Goal: Use online tool/utility: Utilize a website feature to perform a specific function

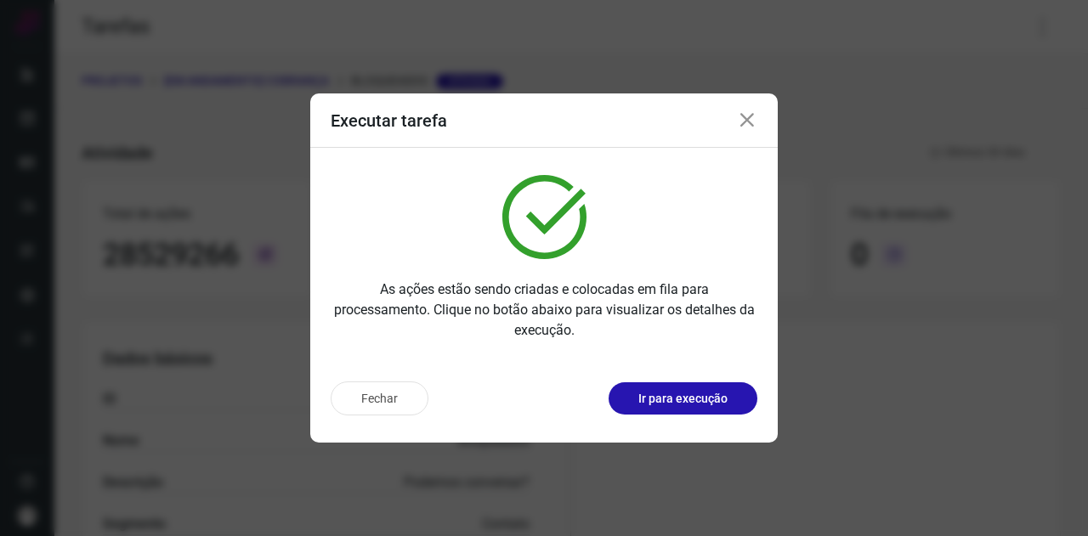
scroll to position [338, 0]
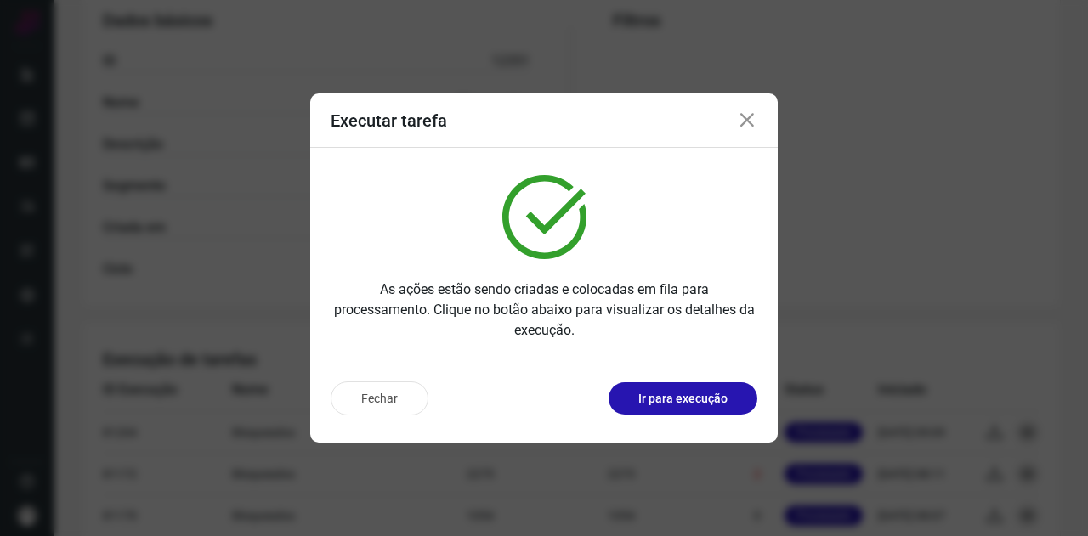
click at [750, 121] on icon at bounding box center [747, 120] width 20 height 20
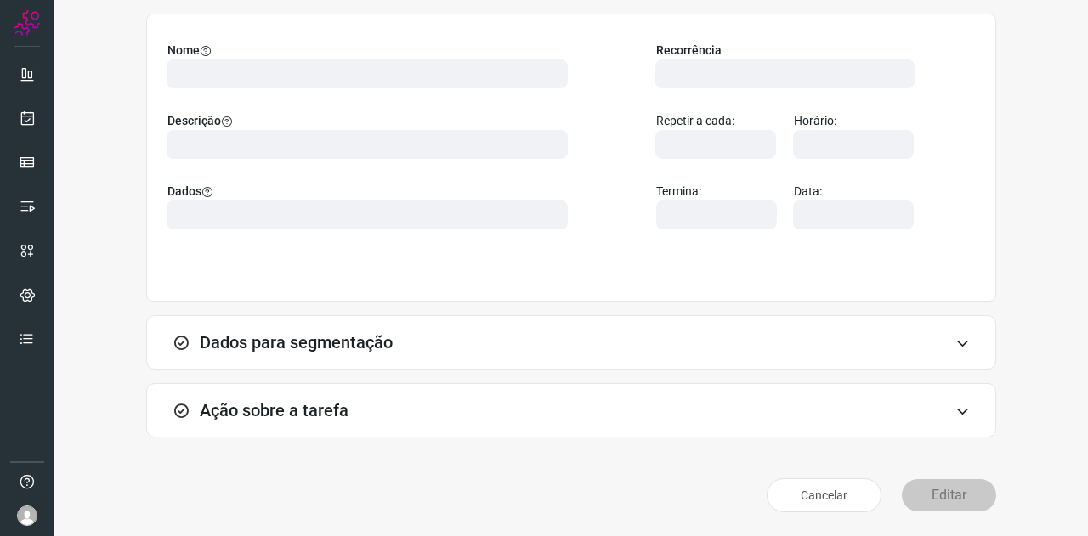
scroll to position [127, 0]
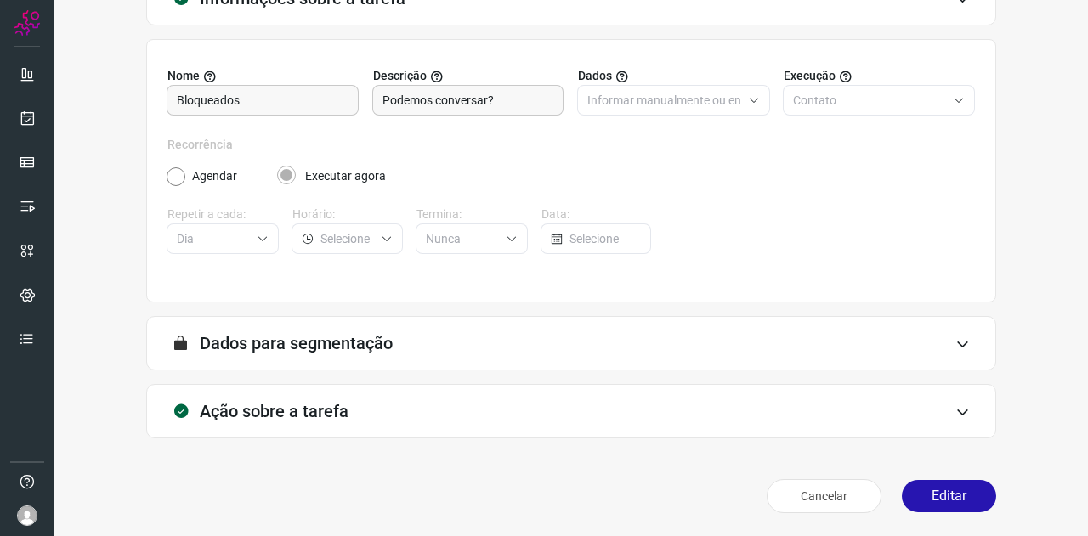
click at [305, 388] on div "Ação sobre a tarefa" at bounding box center [571, 411] width 850 height 54
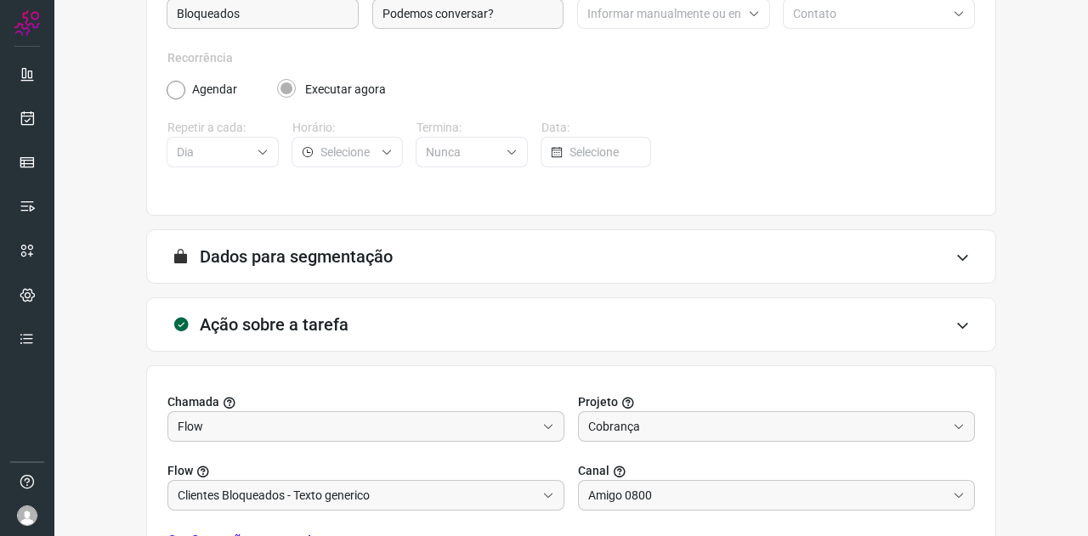
scroll to position [382, 0]
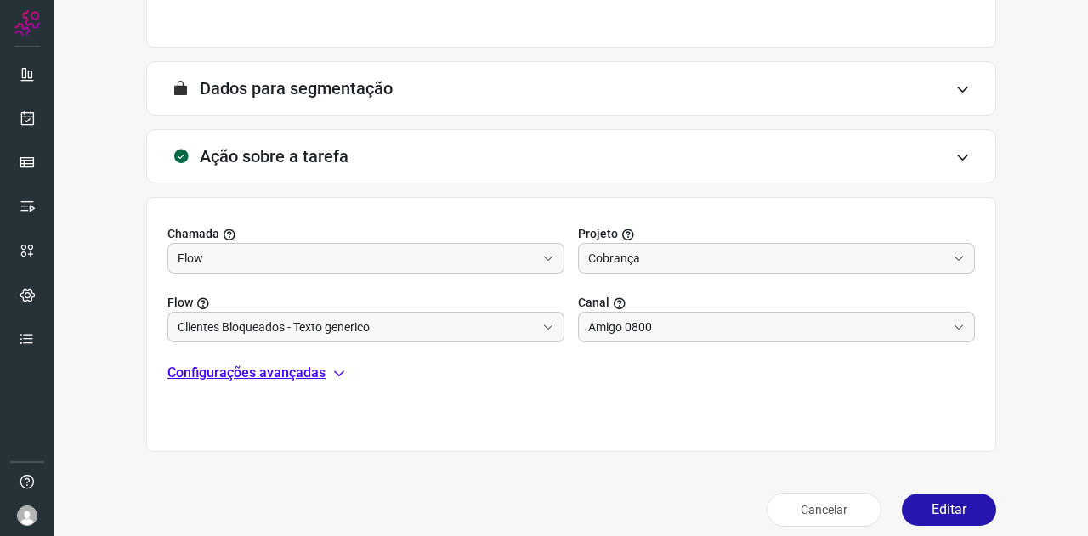
click at [231, 366] on p "Configurações avançadas" at bounding box center [246, 373] width 158 height 20
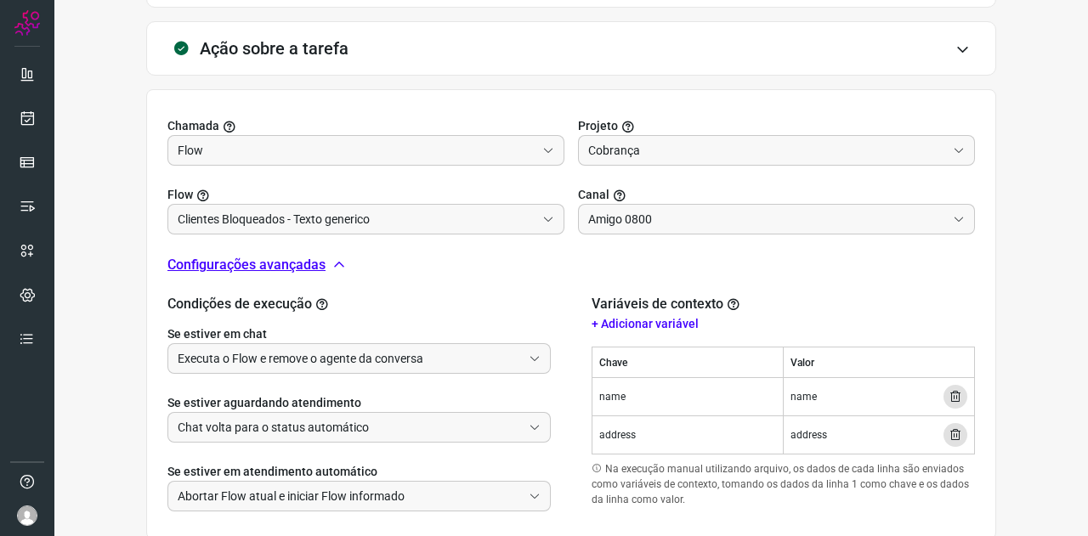
scroll to position [590, 0]
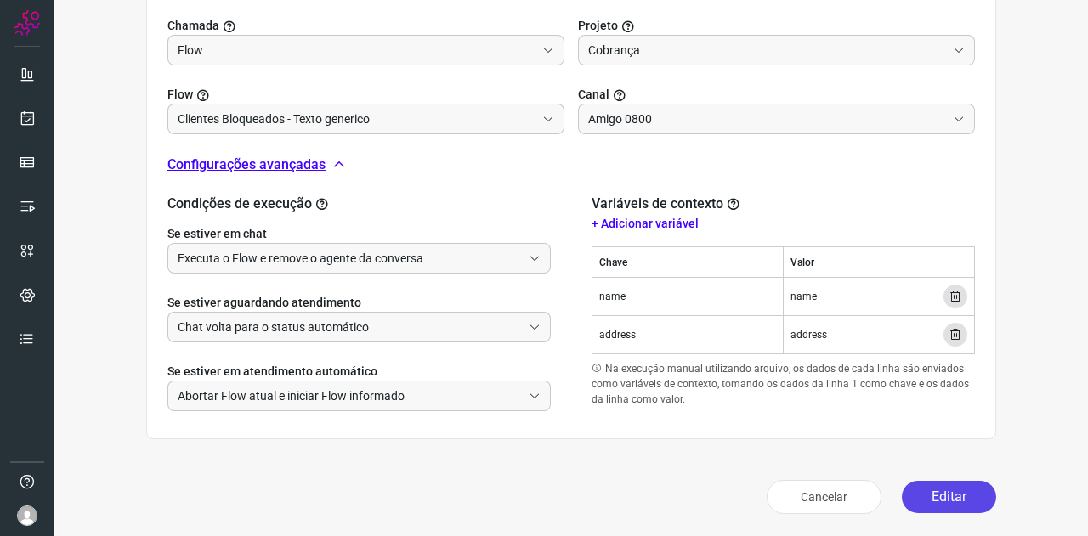
click at [954, 495] on button "Editar" at bounding box center [949, 497] width 94 height 32
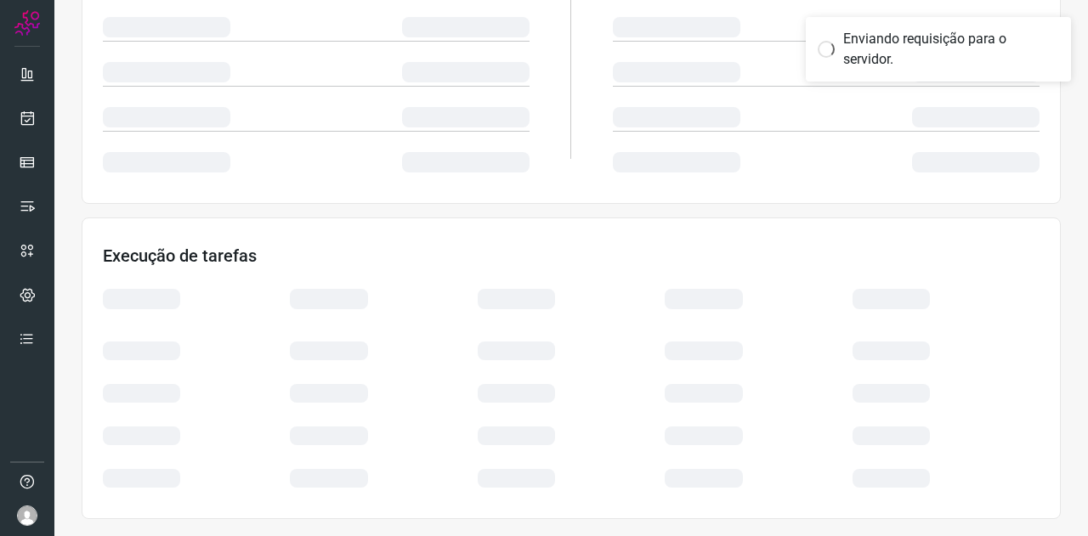
scroll to position [338, 0]
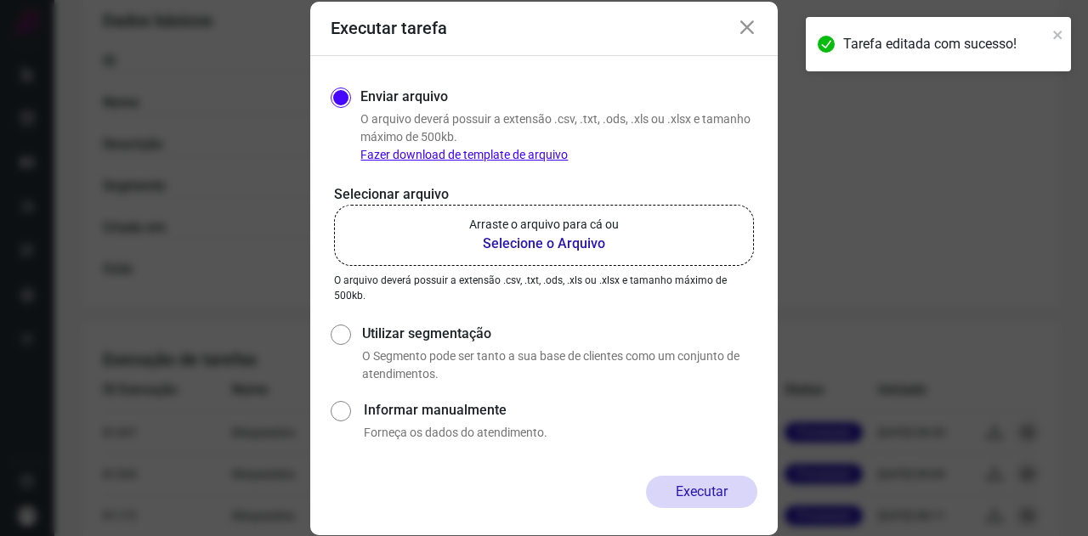
click at [588, 241] on b "Selecione o Arquivo" at bounding box center [544, 244] width 150 height 20
click at [0, 0] on input "Arraste o arquivo para cá ou Selecione o Arquivo" at bounding box center [0, 0] width 0 height 0
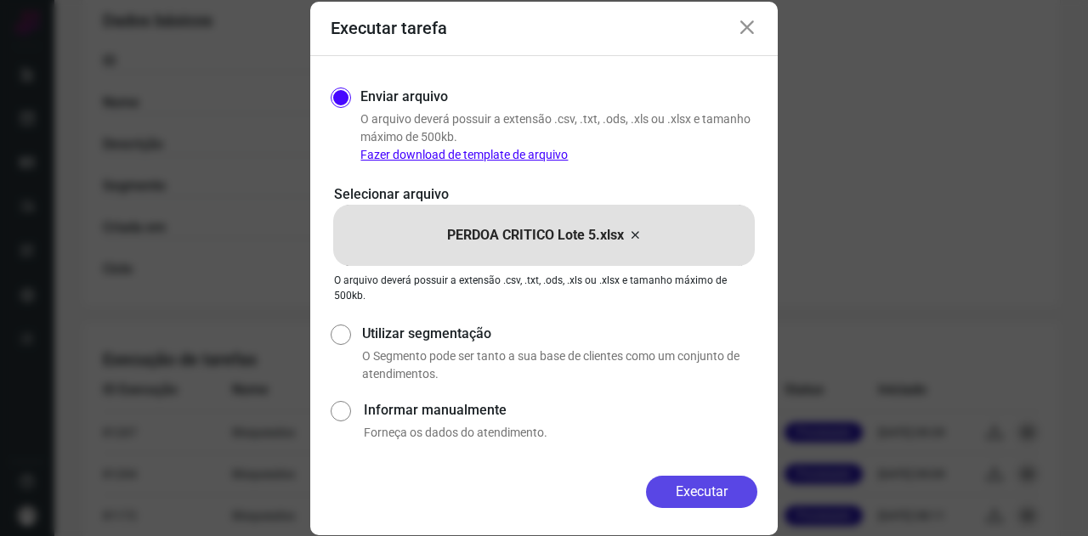
click at [729, 504] on button "Executar" at bounding box center [701, 492] width 111 height 32
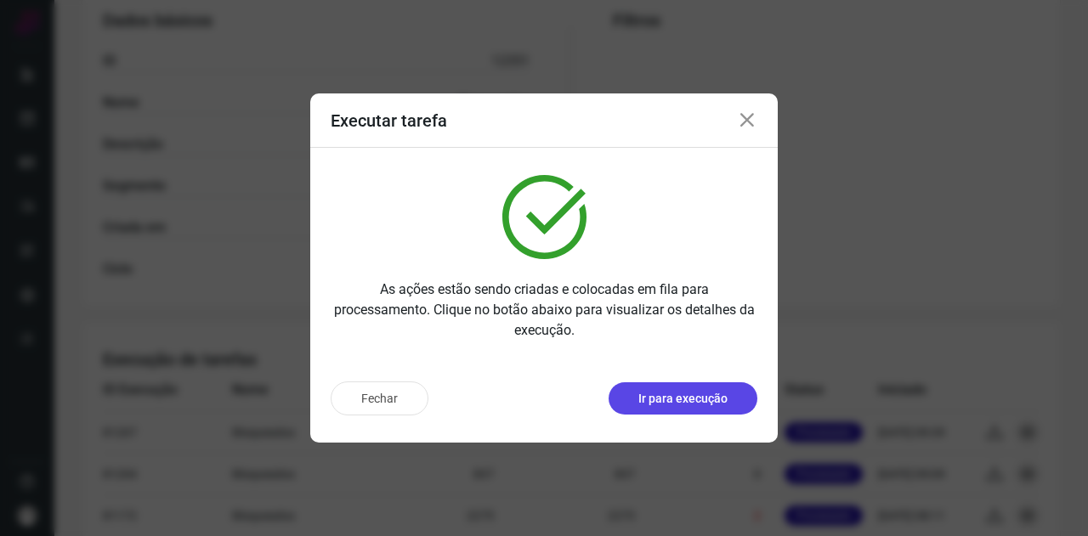
click at [655, 396] on p "Ir para execução" at bounding box center [682, 399] width 89 height 18
